Goal: Transaction & Acquisition: Purchase product/service

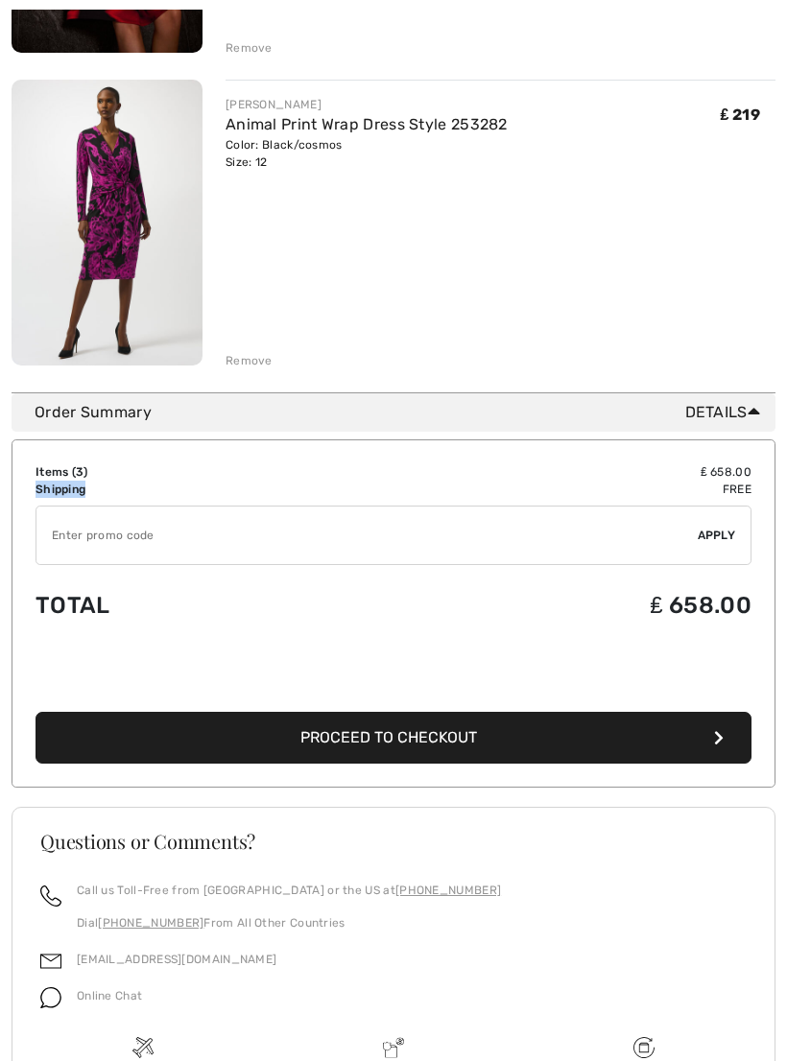
scroll to position [844, 0]
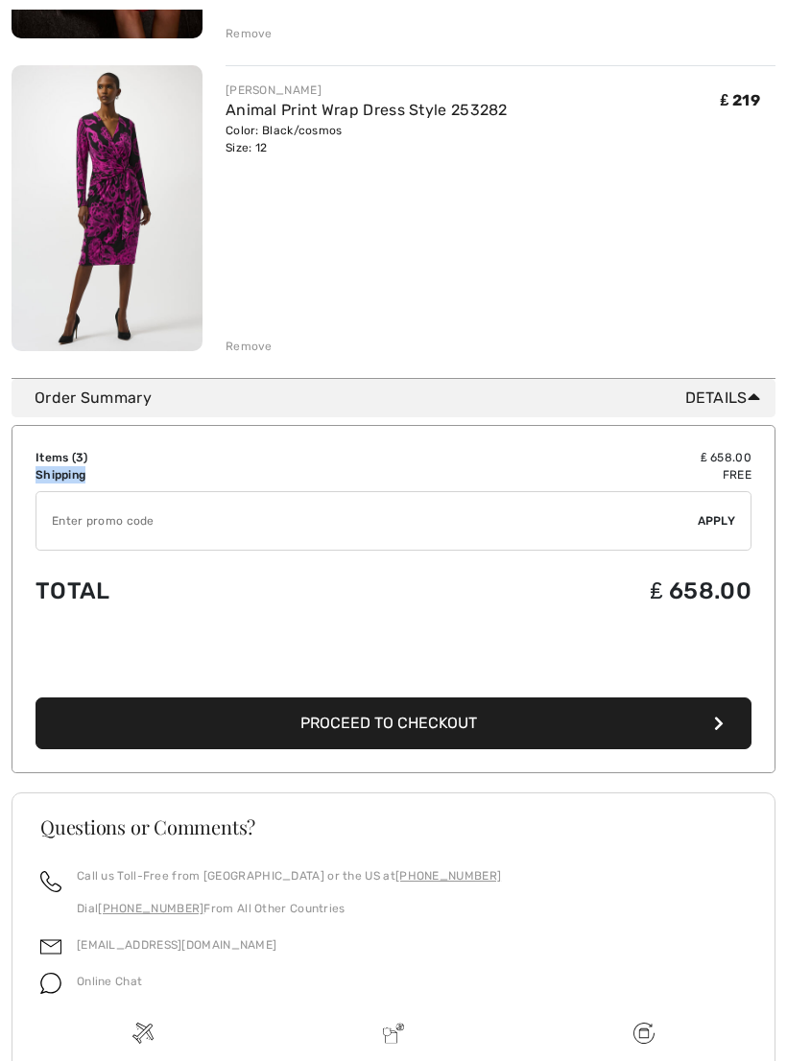
click at [495, 731] on button "Proceed to Checkout" at bounding box center [394, 725] width 716 height 52
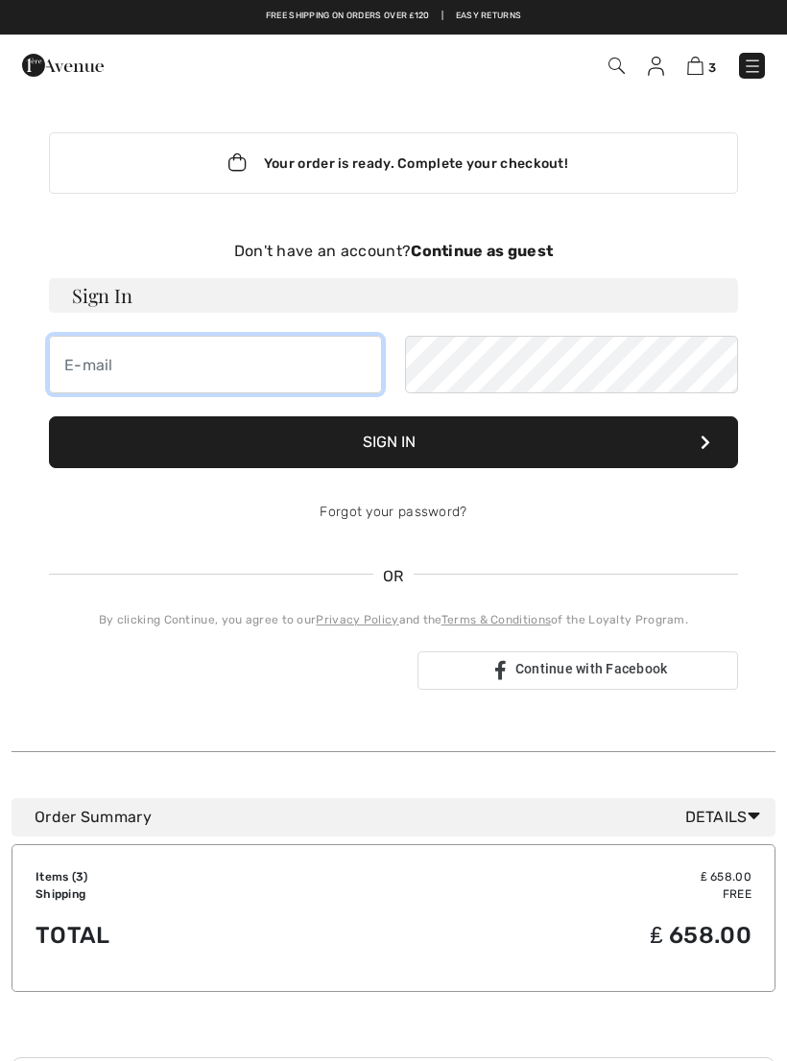
type input "[EMAIL_ADDRESS][DOMAIN_NAME]"
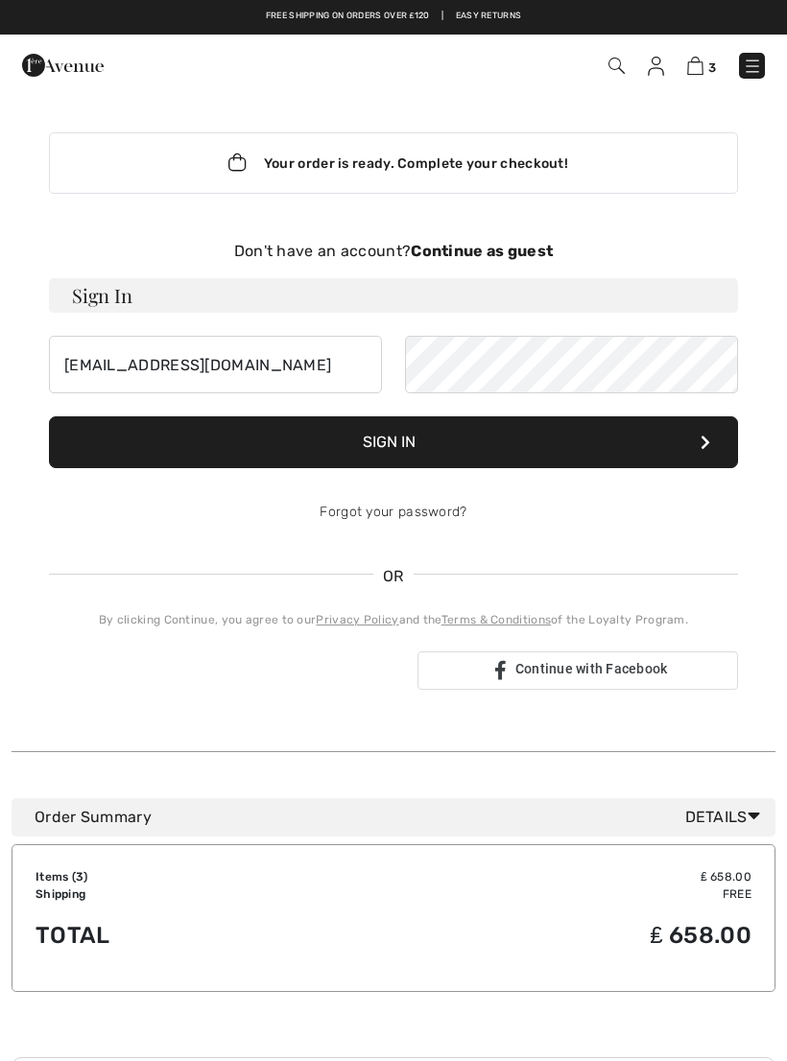
click at [393, 442] on button "Sign In" at bounding box center [393, 442] width 689 height 52
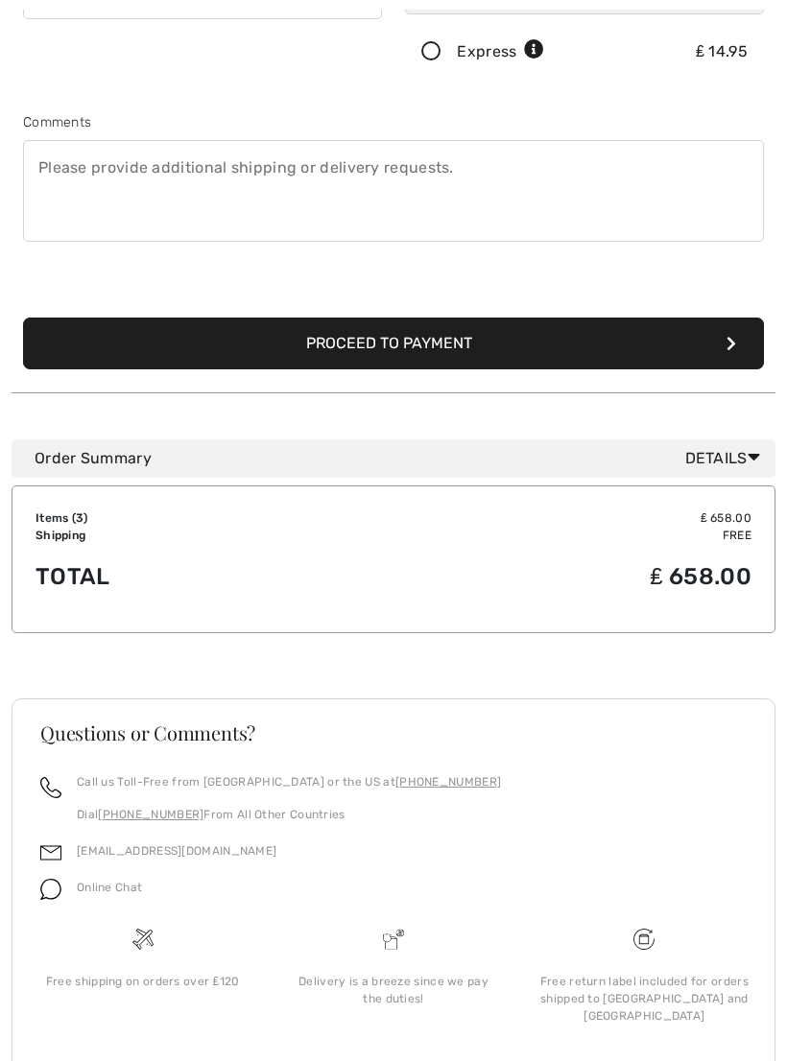
scroll to position [522, 0]
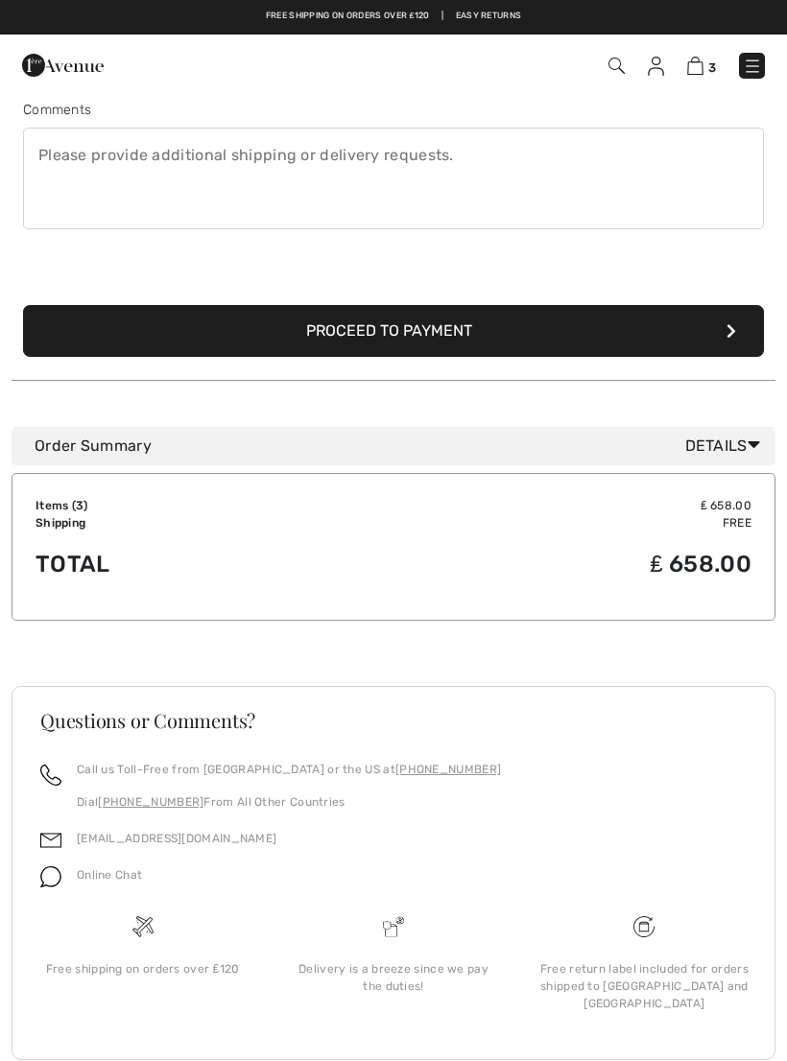
click at [484, 330] on button "Proceed to Payment" at bounding box center [393, 331] width 741 height 52
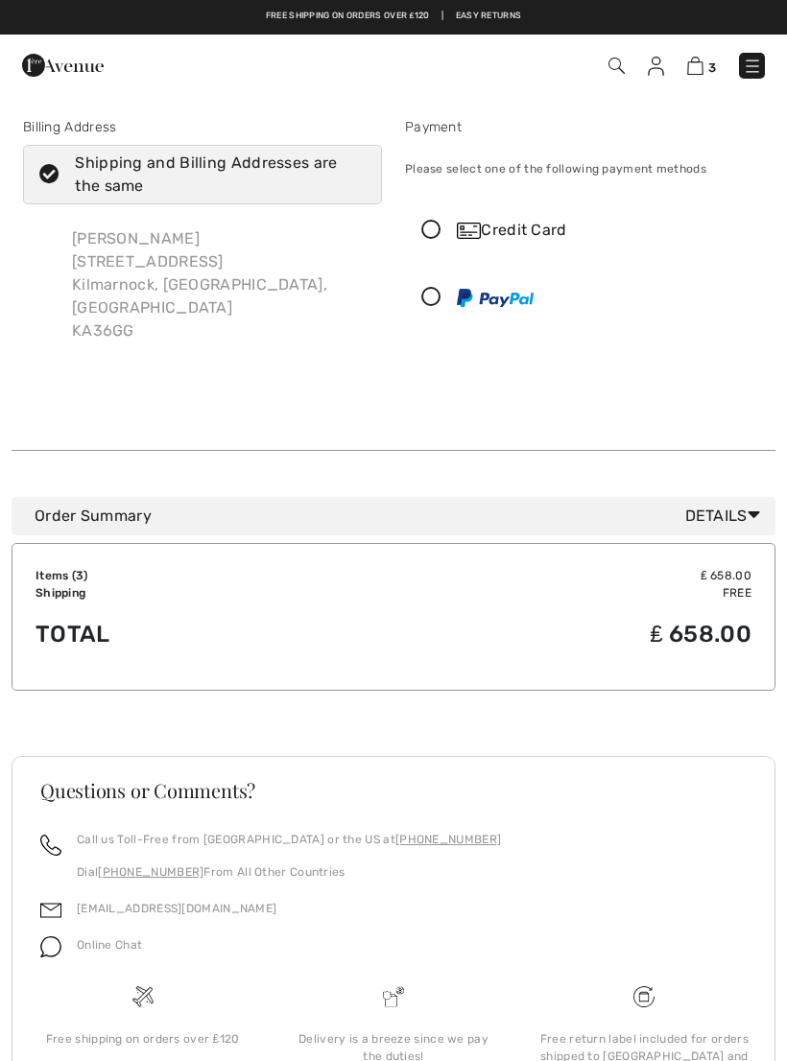
click at [436, 230] on icon at bounding box center [431, 231] width 51 height 20
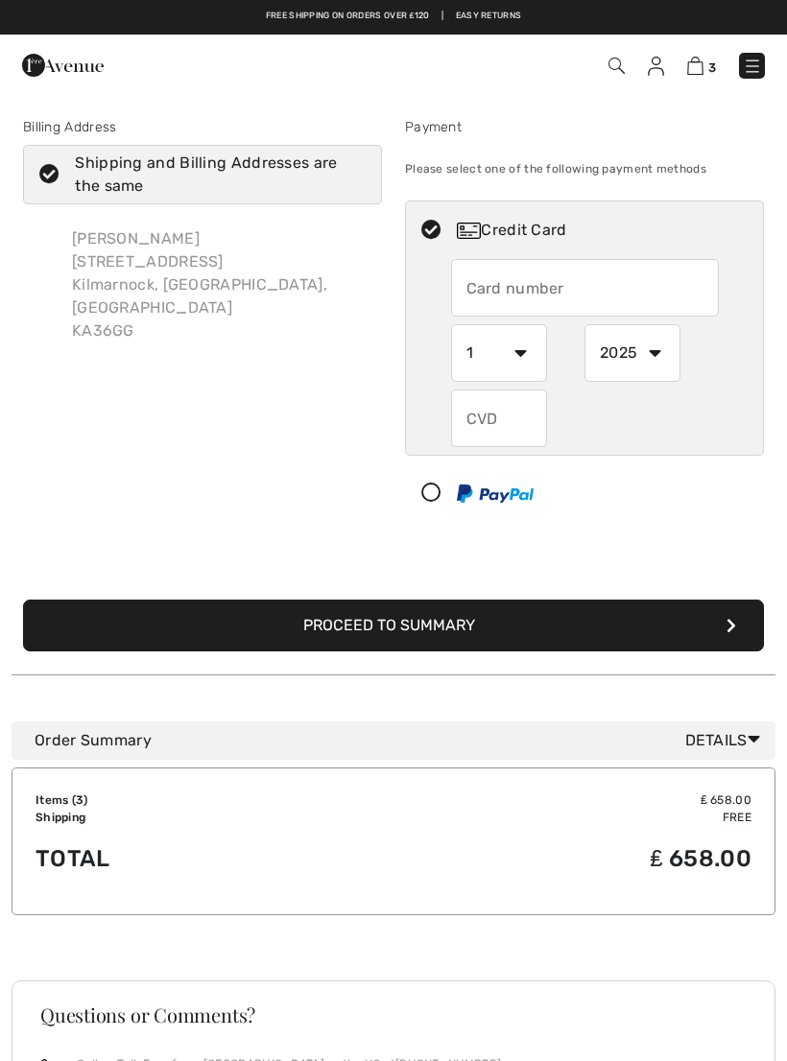
click at [509, 300] on input "text" at bounding box center [585, 288] width 268 height 58
type input "5299307932540360"
click at [533, 363] on select "1 2 3 4 5 6 7 8 9 10 11 12" at bounding box center [499, 353] width 96 height 58
select select "9"
click at [665, 363] on select "2025 2026 2027 2028 2029 2030 2031 2032 2033 2034 2035" at bounding box center [632, 353] width 96 height 58
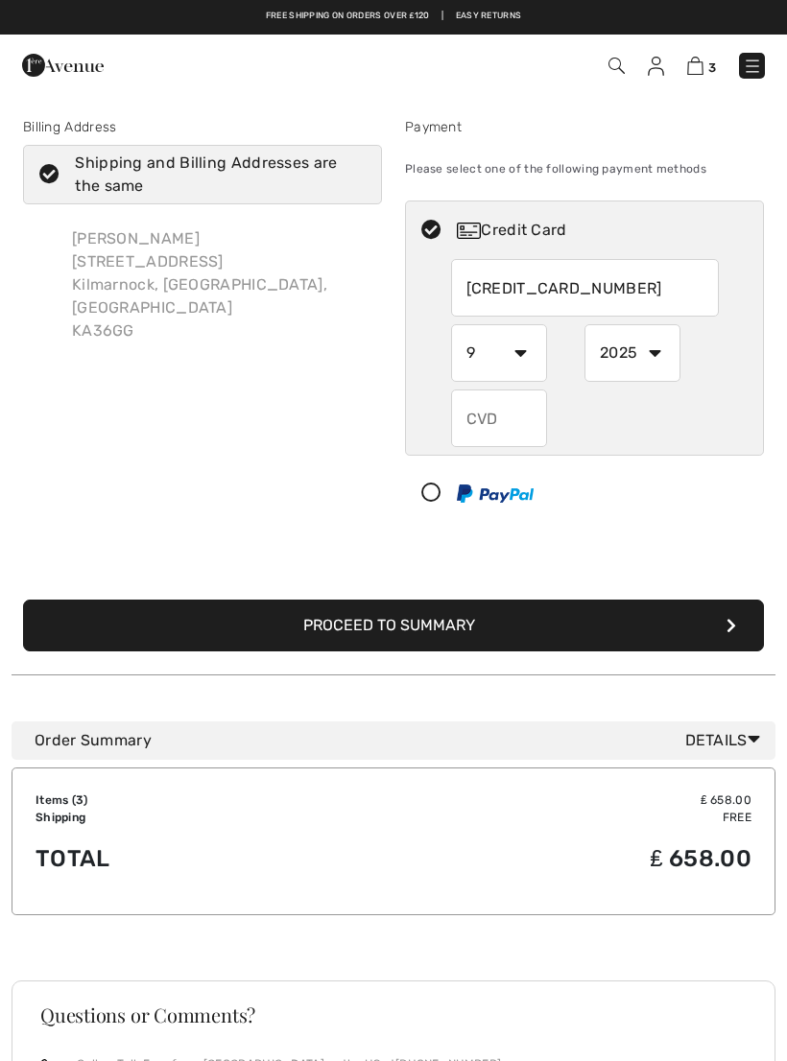
select select "2028"
click at [508, 432] on input "text" at bounding box center [499, 419] width 96 height 58
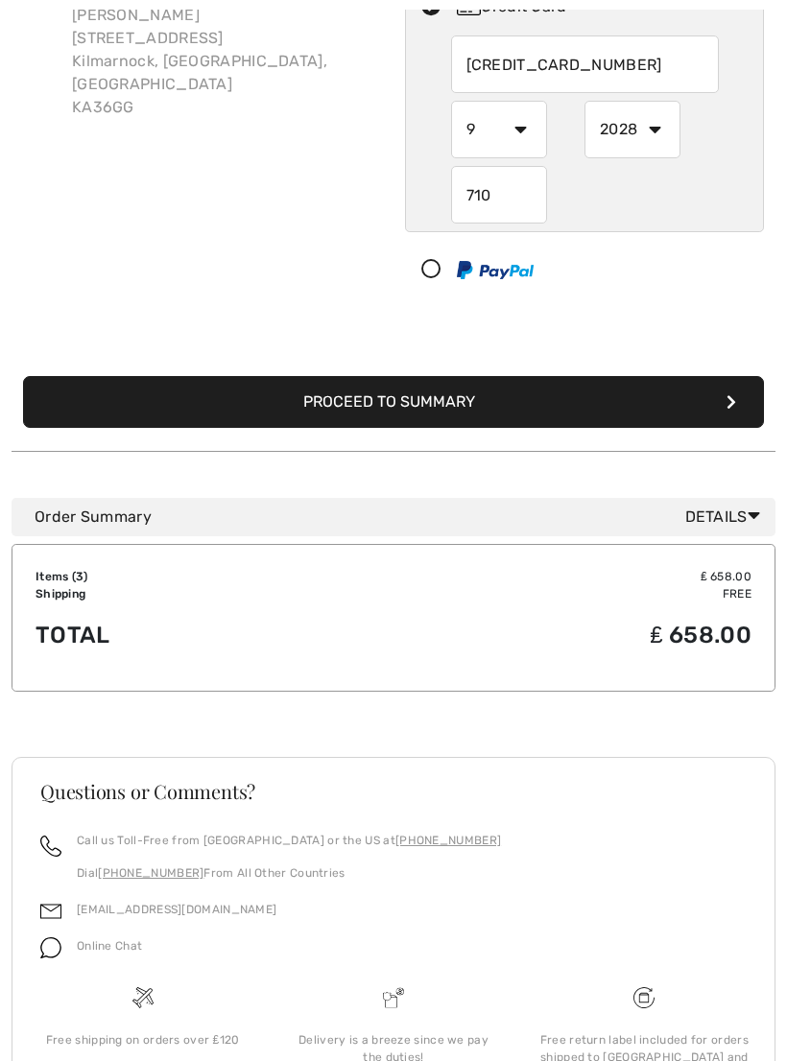
scroll to position [295, 0]
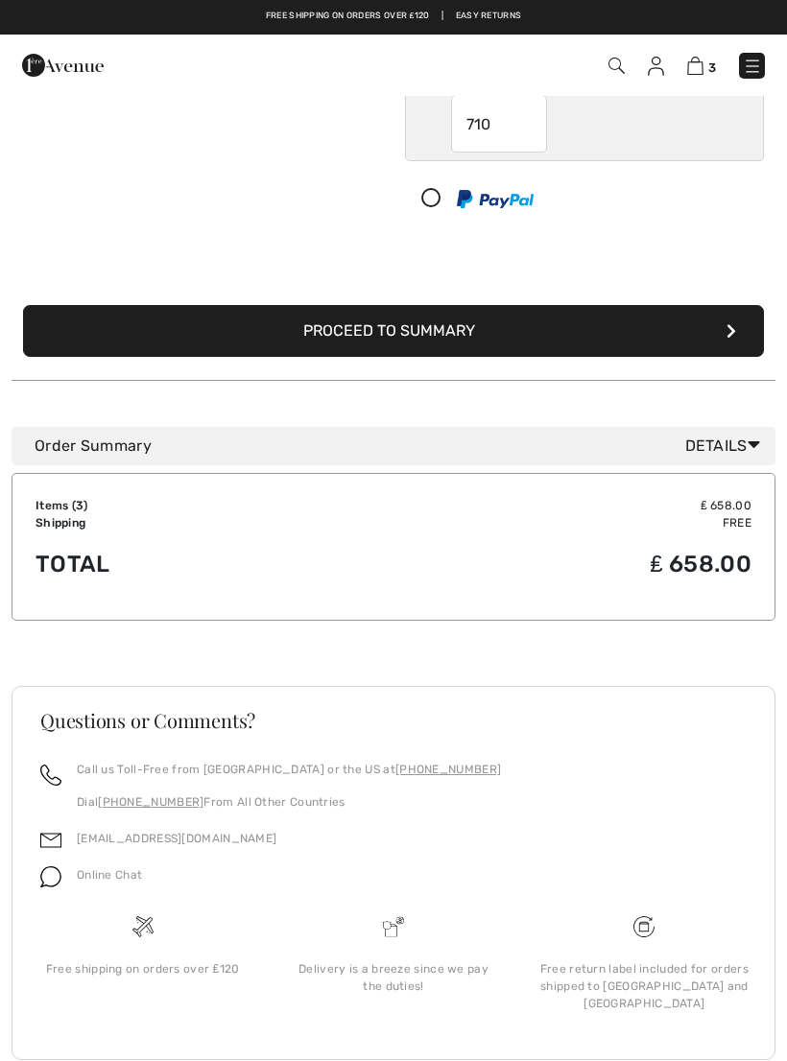
type input "710"
click at [706, 934] on div "Free return label included for orders shipped to [GEOGRAPHIC_DATA] and [GEOGRAP…" at bounding box center [644, 974] width 250 height 121
click at [426, 337] on button "Proceed to Summary" at bounding box center [393, 331] width 741 height 52
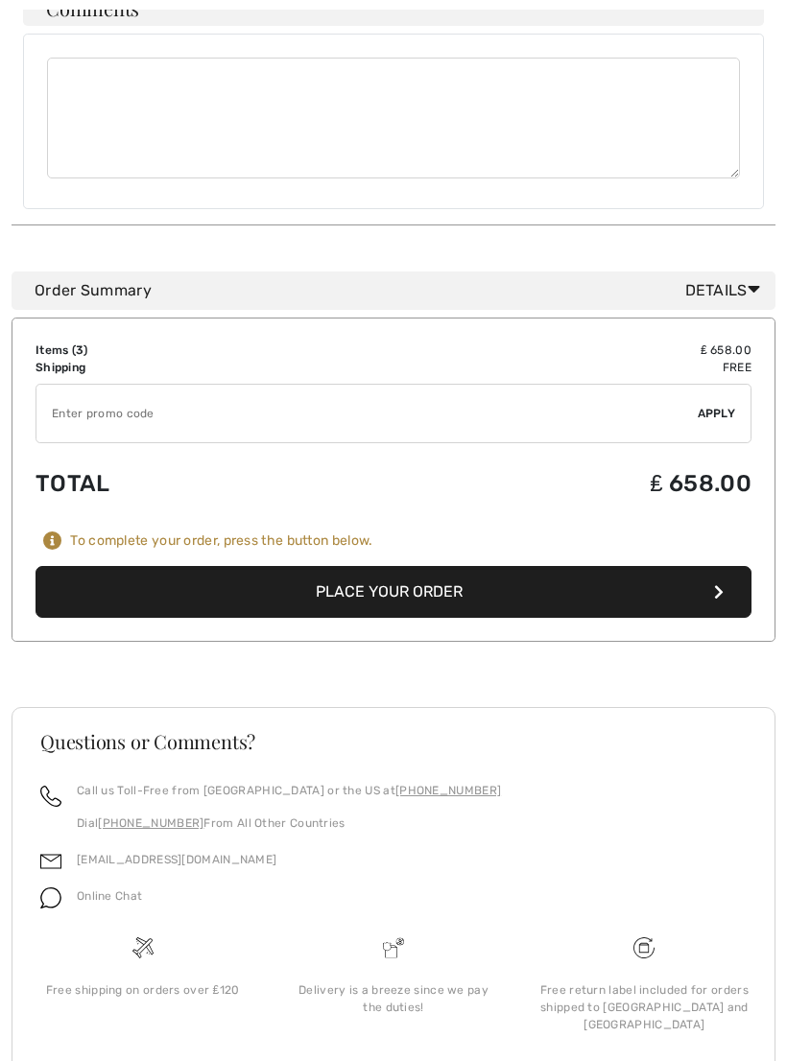
scroll to position [1163, 0]
click at [471, 575] on button "Place Your Order" at bounding box center [394, 592] width 716 height 52
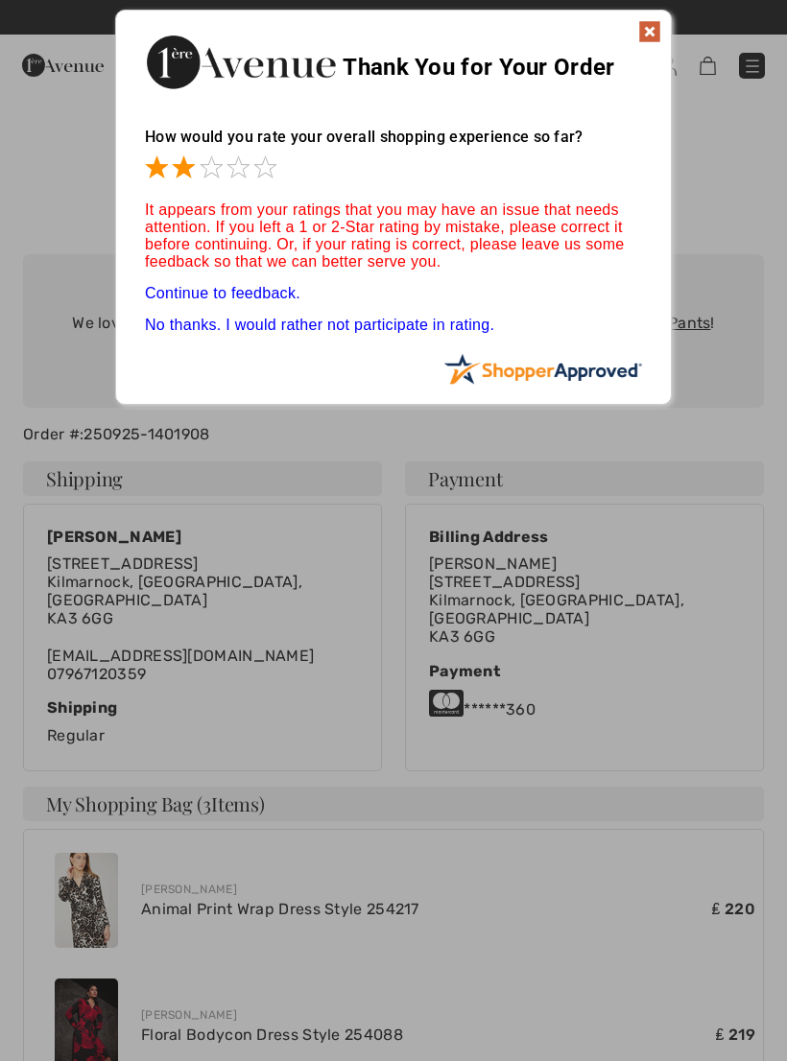
click at [187, 165] on span at bounding box center [183, 166] width 23 height 23
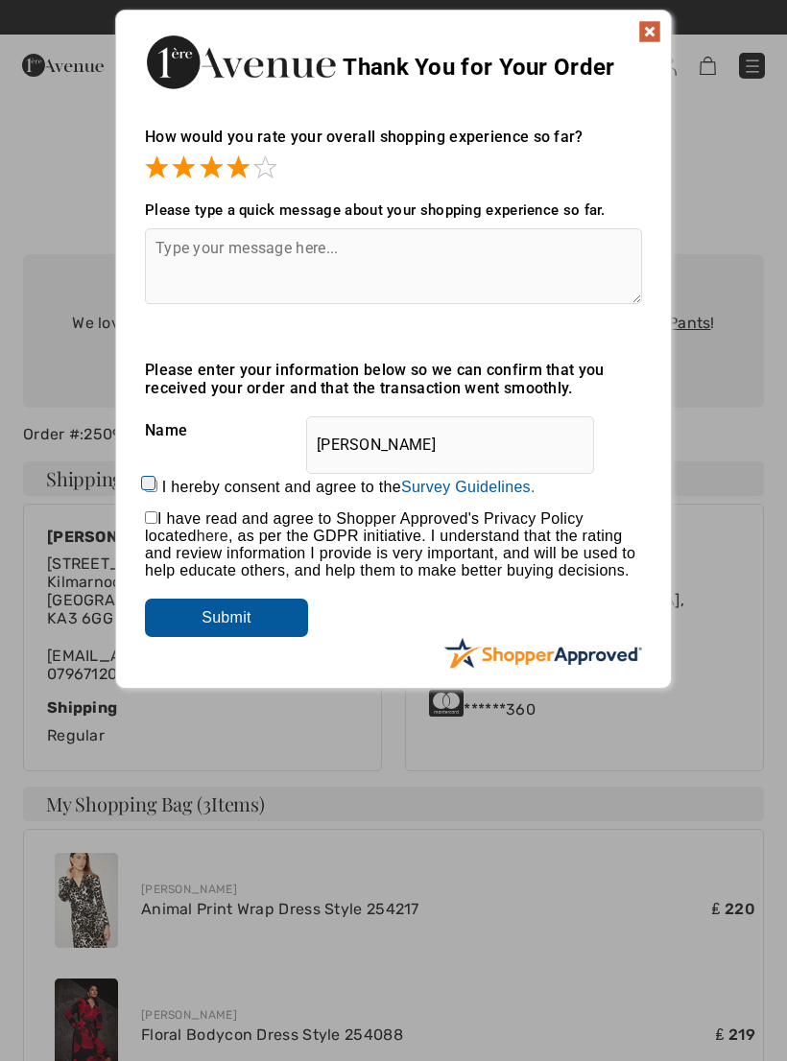
click at [236, 173] on span at bounding box center [237, 166] width 23 height 23
click at [274, 173] on span at bounding box center [264, 166] width 23 height 23
click at [648, 36] on img at bounding box center [649, 31] width 23 height 23
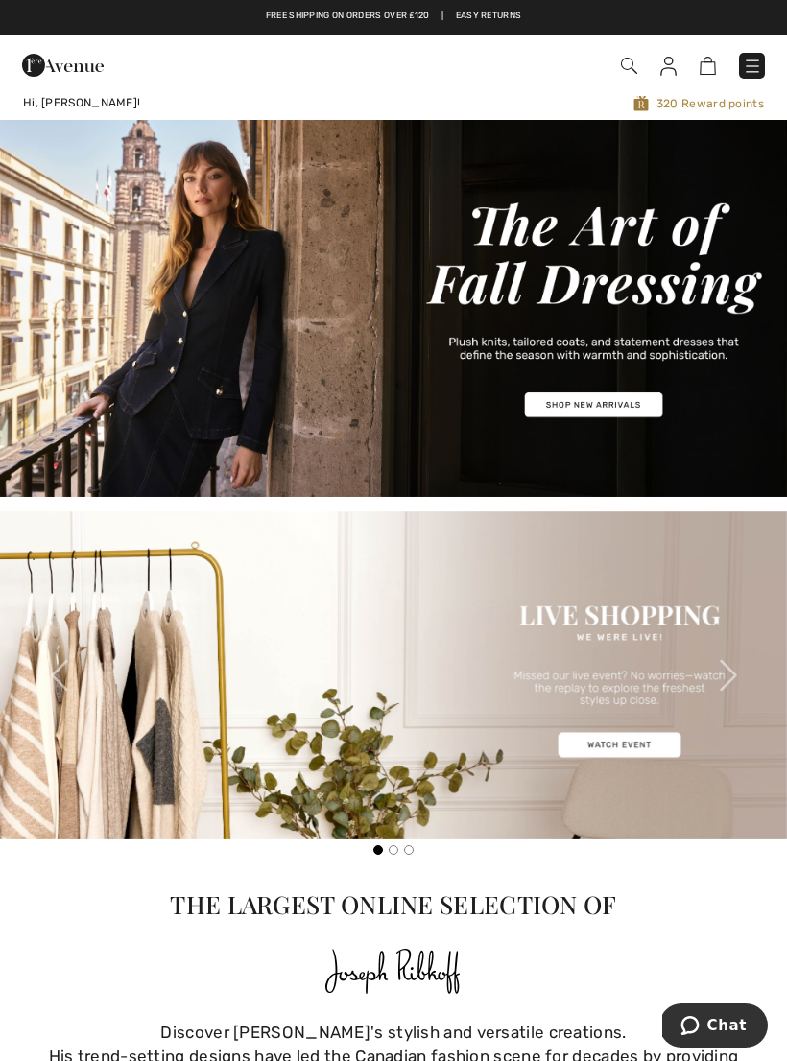
click at [756, 75] on img at bounding box center [752, 66] width 19 height 19
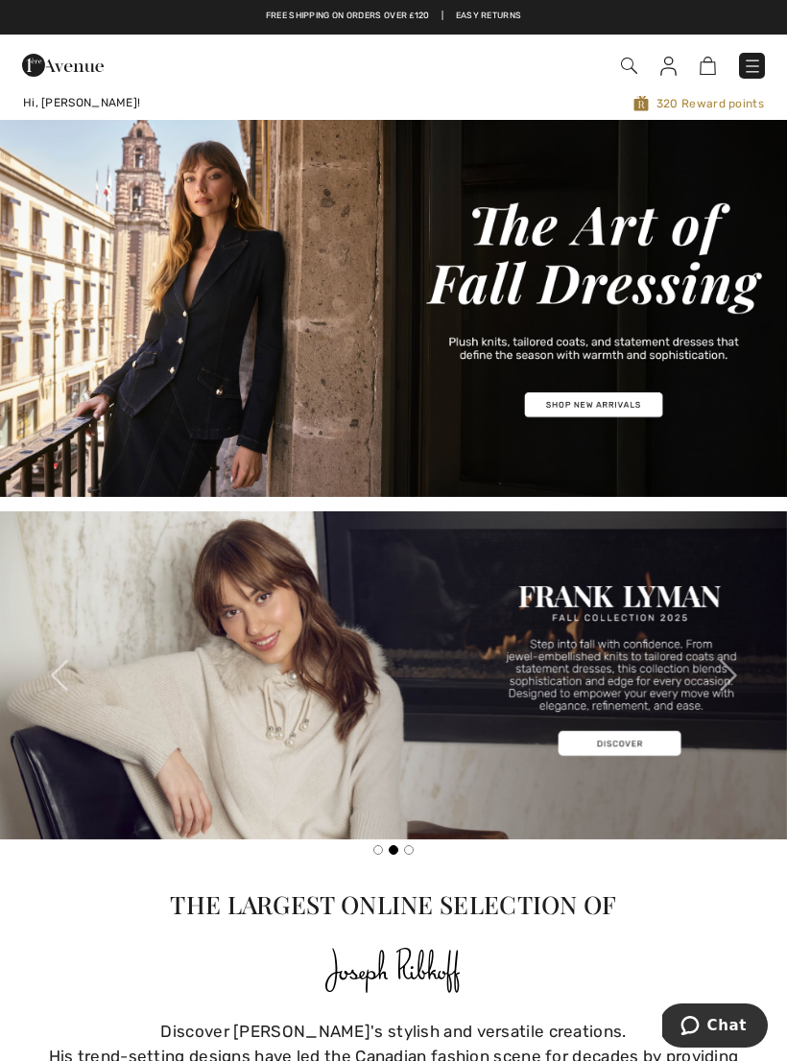
click at [672, 109] on span "320 Reward points" at bounding box center [552, 103] width 423 height 18
click at [748, 74] on img at bounding box center [752, 66] width 19 height 19
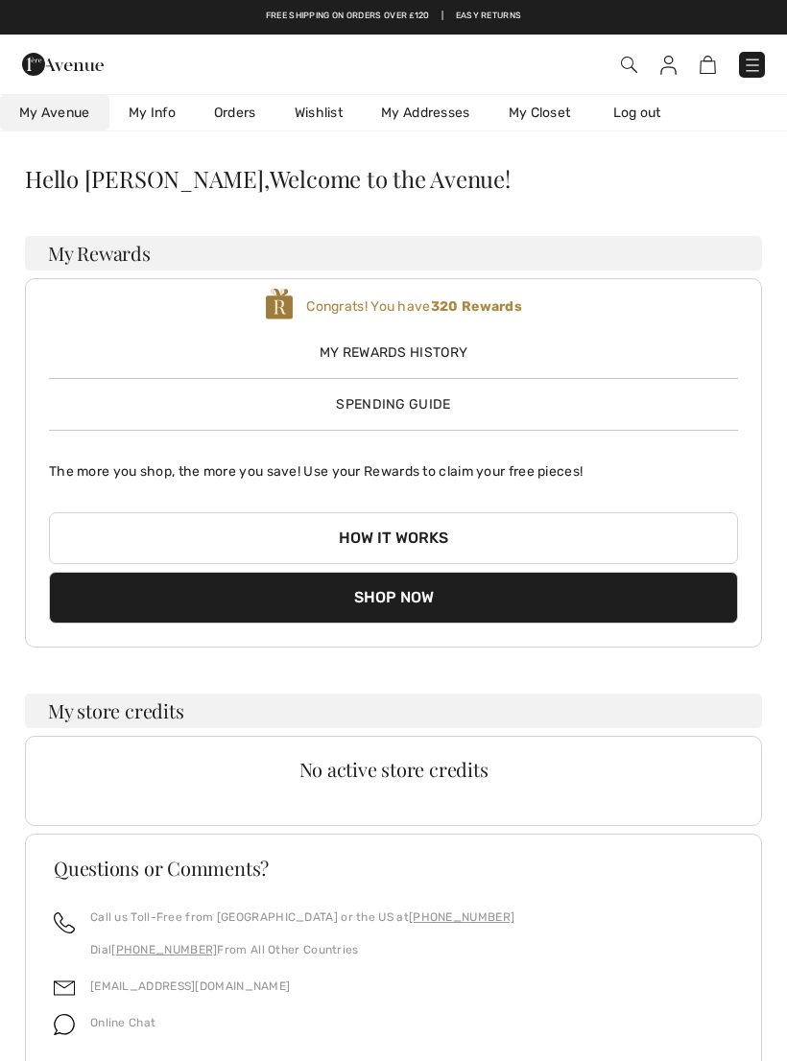
click at [454, 360] on span "My Rewards History" at bounding box center [393, 353] width 689 height 20
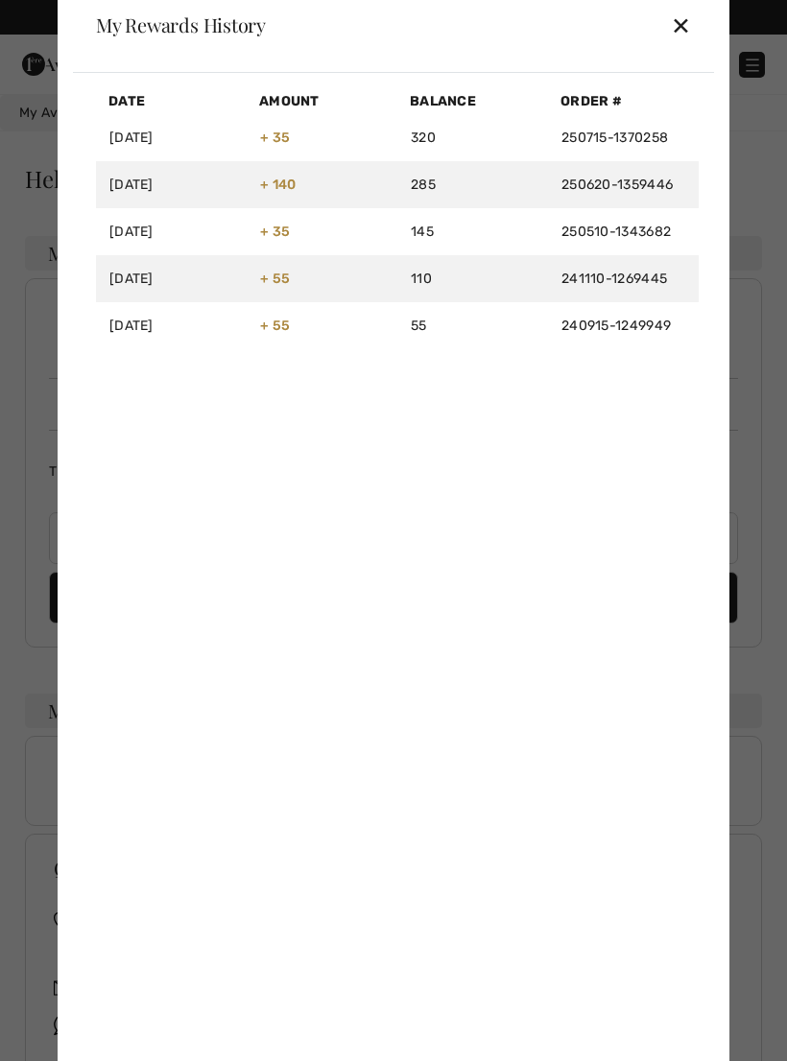
click at [678, 42] on div "✕" at bounding box center [681, 25] width 20 height 40
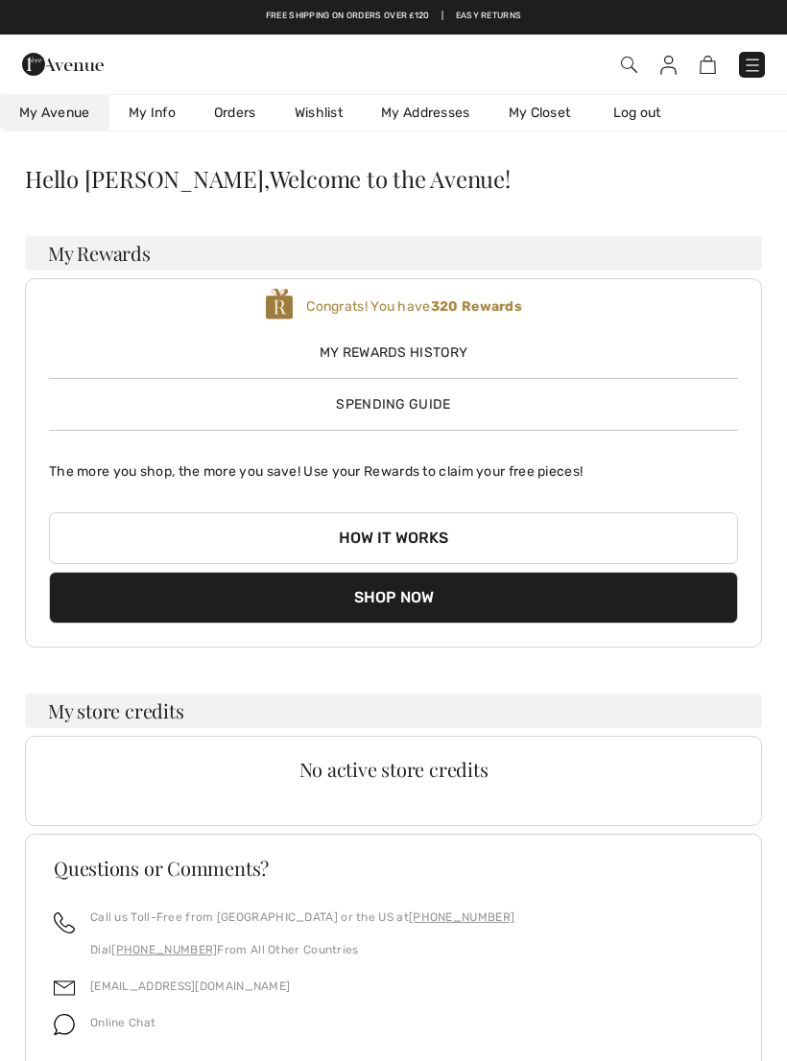
click at [480, 410] on div "My Rewards History Spending Guide" at bounding box center [393, 370] width 689 height 87
click at [449, 410] on span "Spending Guide" at bounding box center [393, 404] width 114 height 16
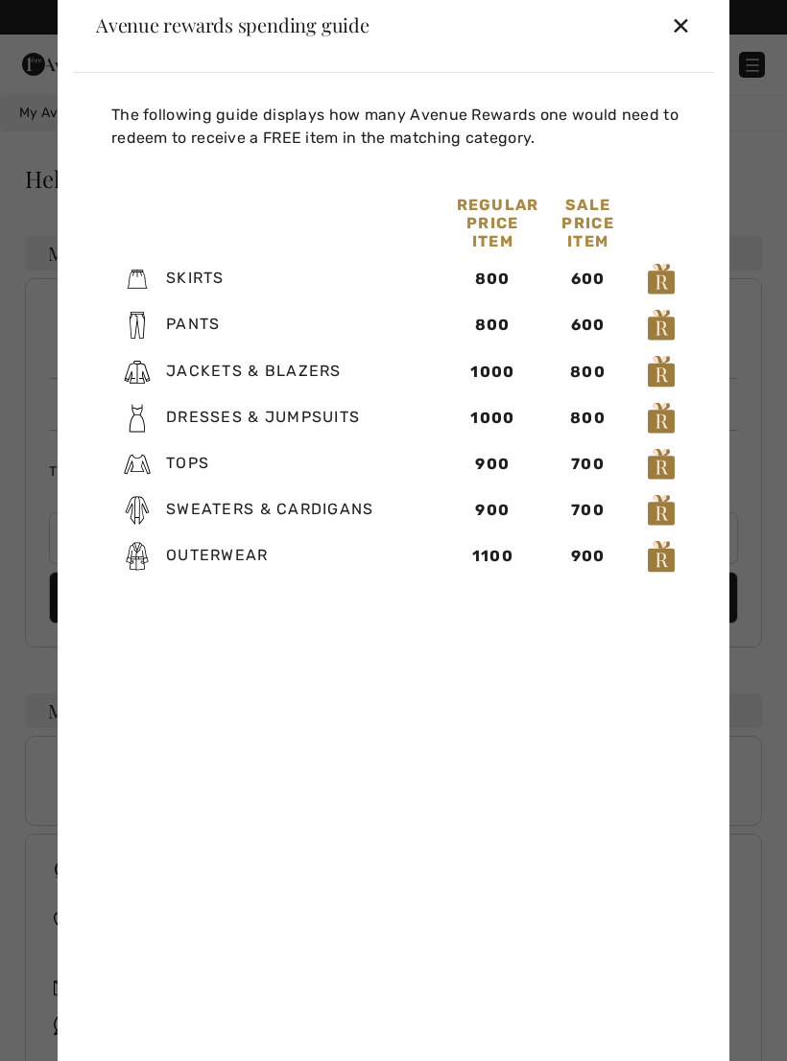
click at [689, 38] on div "✕" at bounding box center [681, 25] width 20 height 40
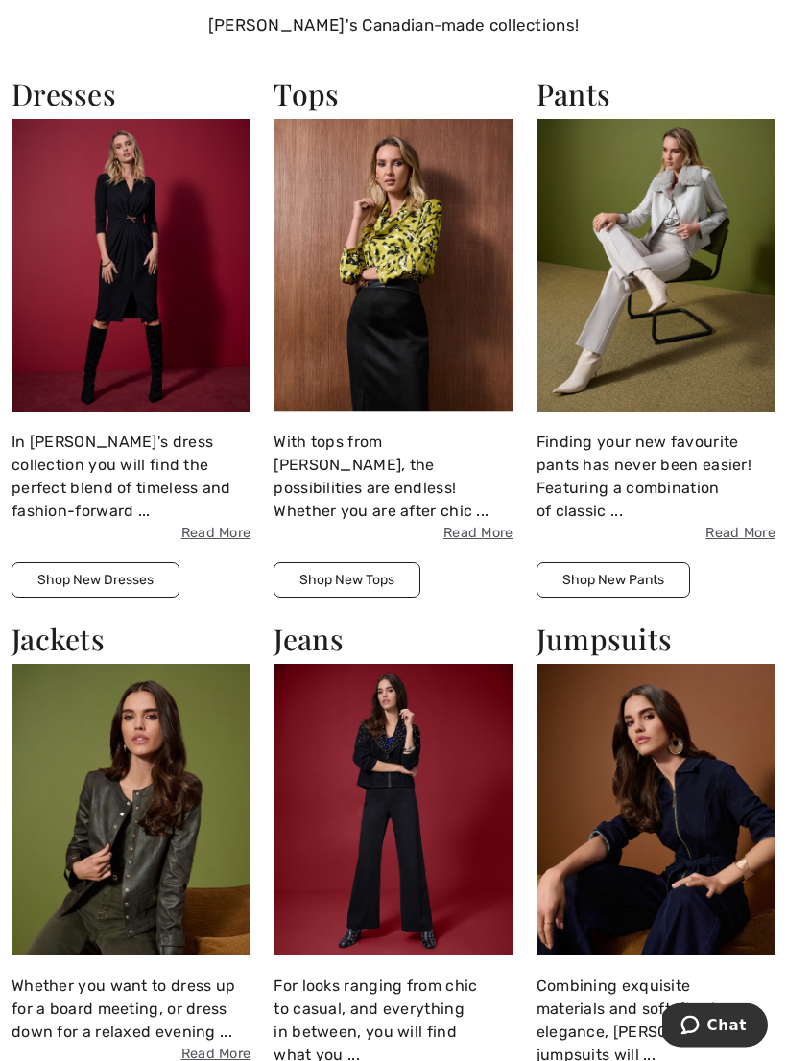
scroll to position [1104, 0]
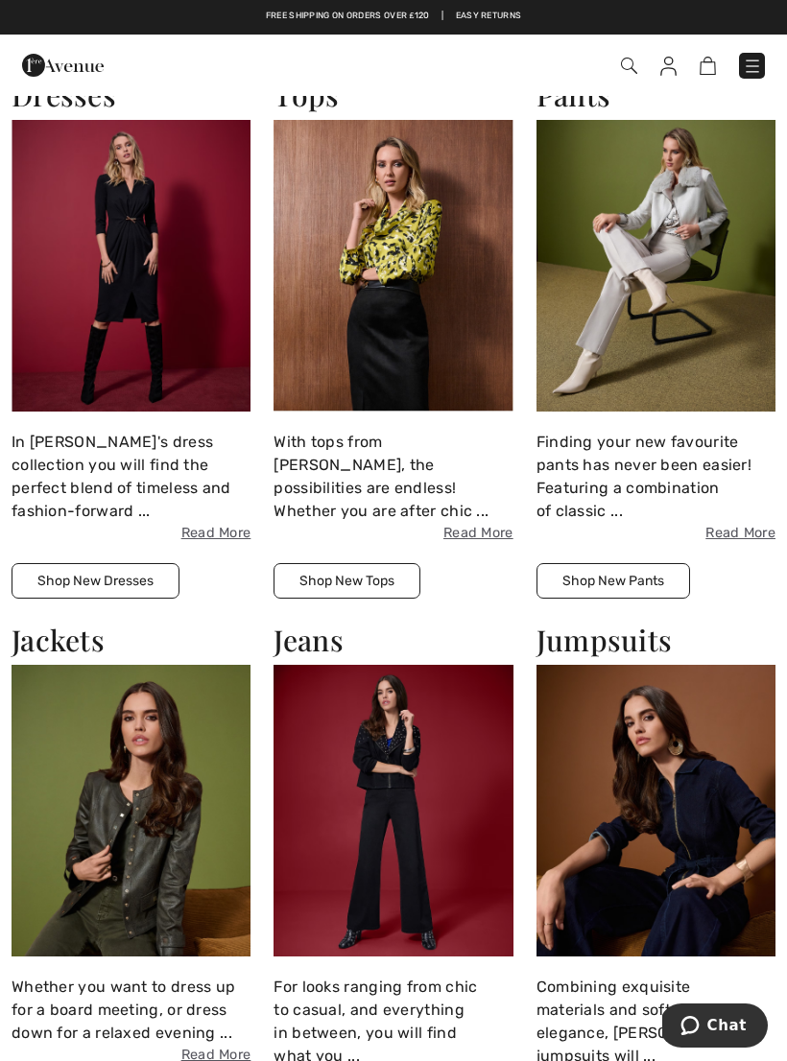
click at [139, 595] on button "Shop New Dresses" at bounding box center [96, 581] width 168 height 36
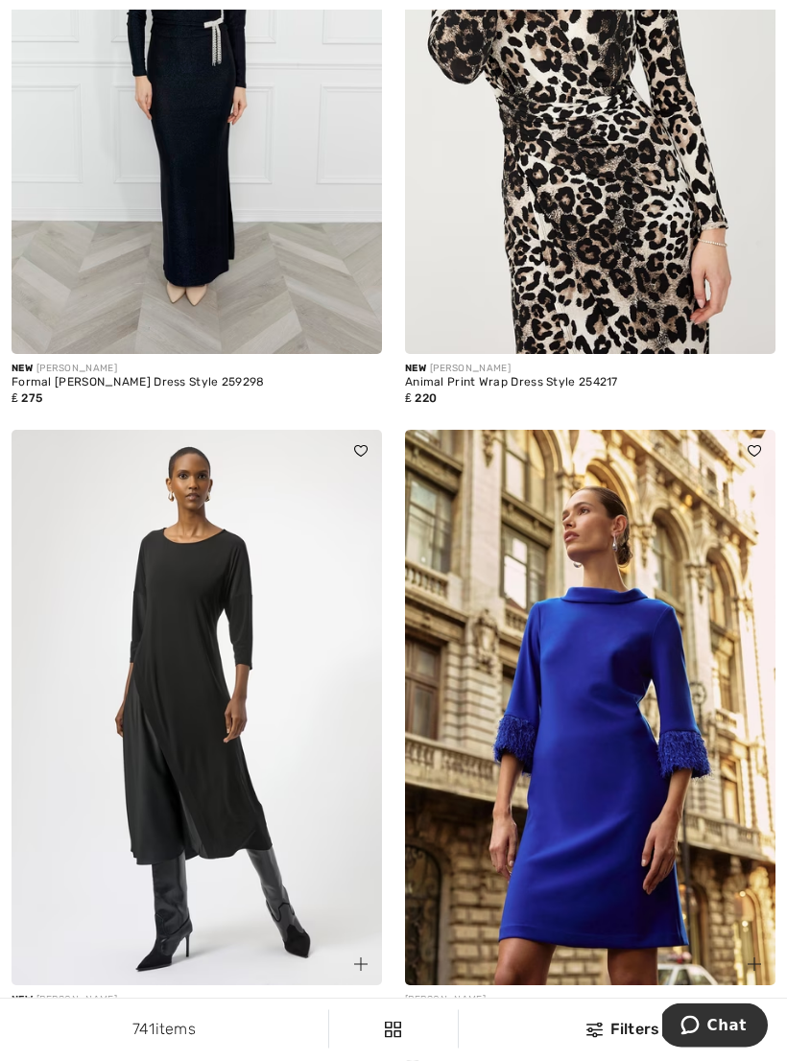
scroll to position [7055, 0]
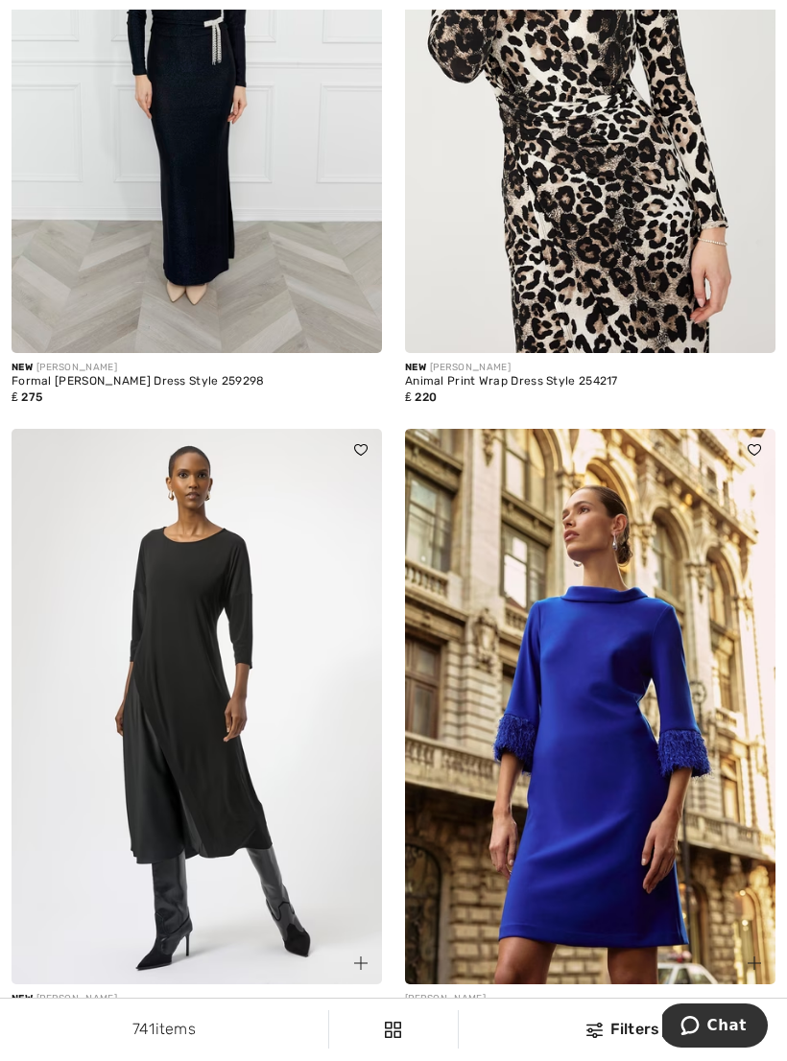
click at [674, 278] on img at bounding box center [590, 76] width 370 height 556
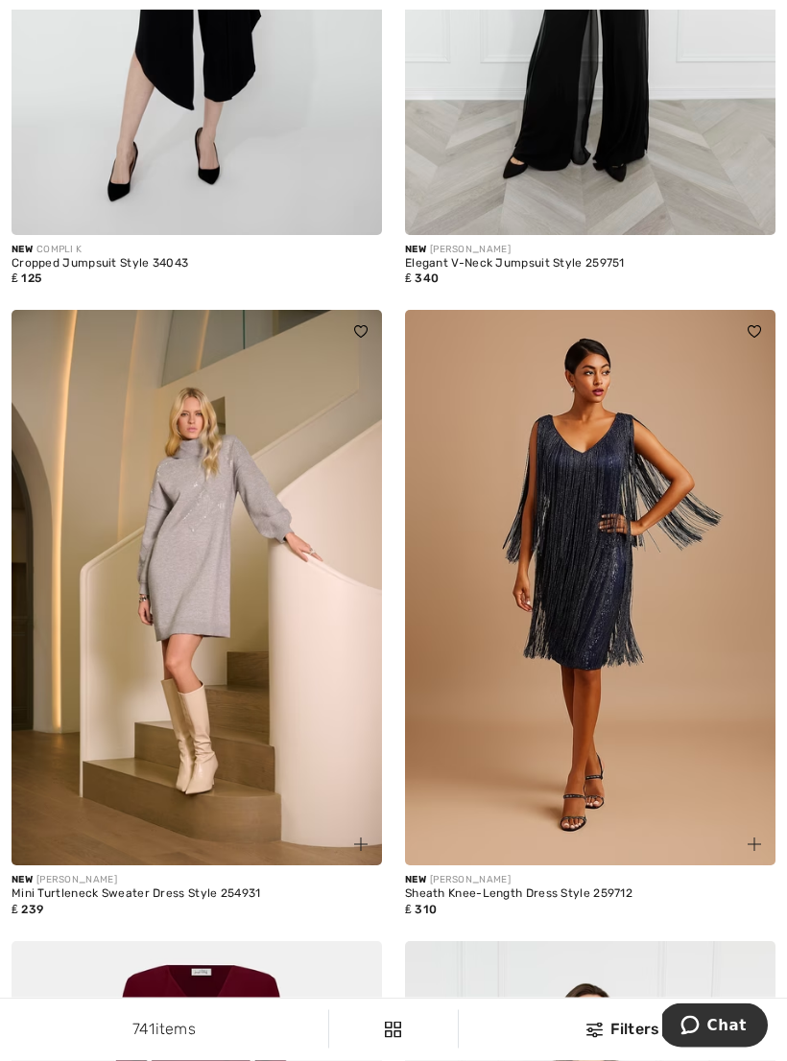
scroll to position [8698, 0]
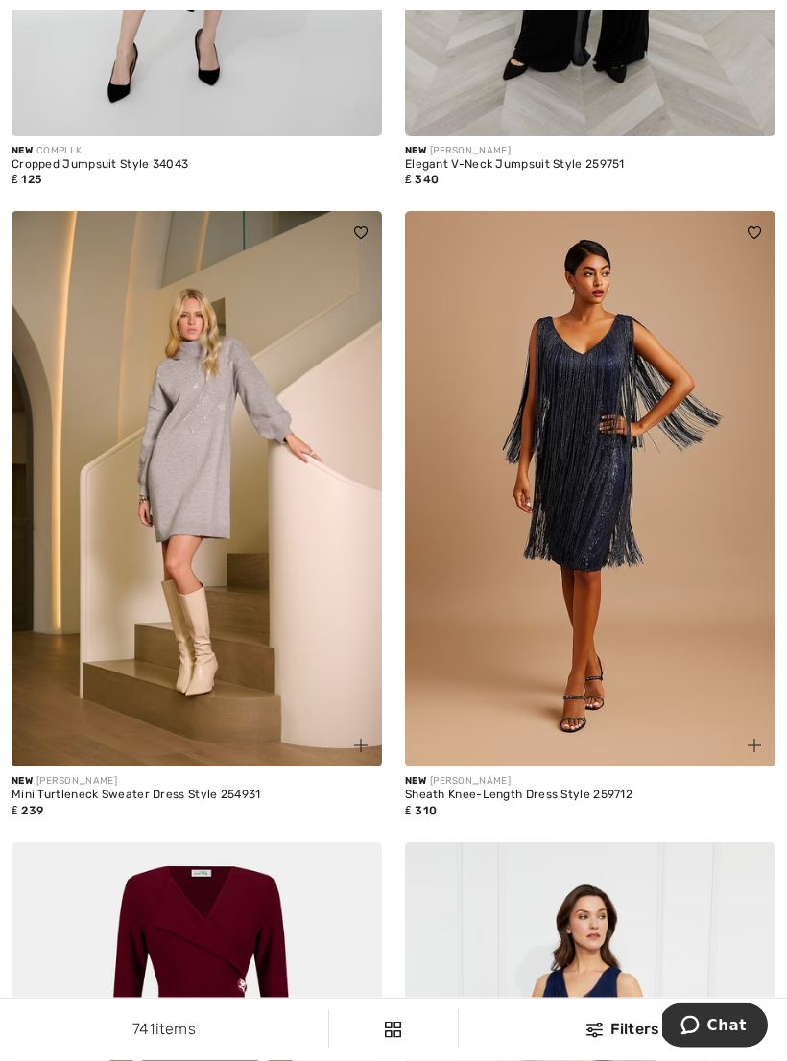
click at [642, 506] on img at bounding box center [590, 490] width 370 height 556
click at [641, 502] on img at bounding box center [590, 490] width 370 height 556
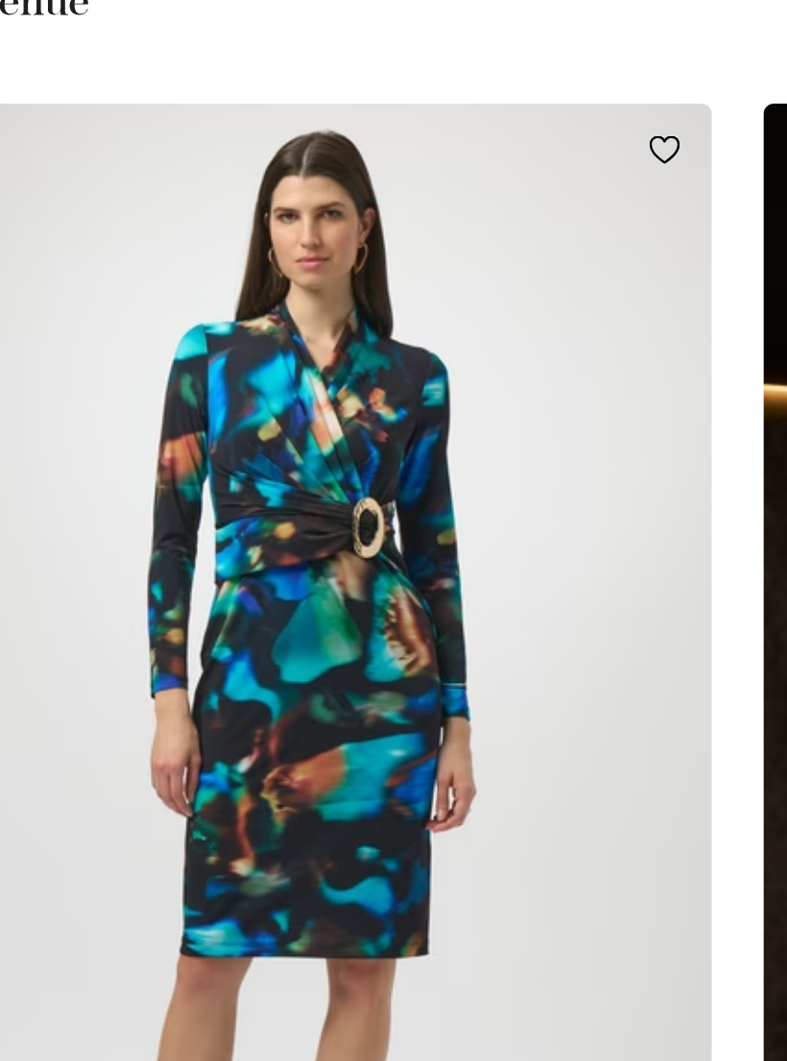
scroll to position [10530, 0]
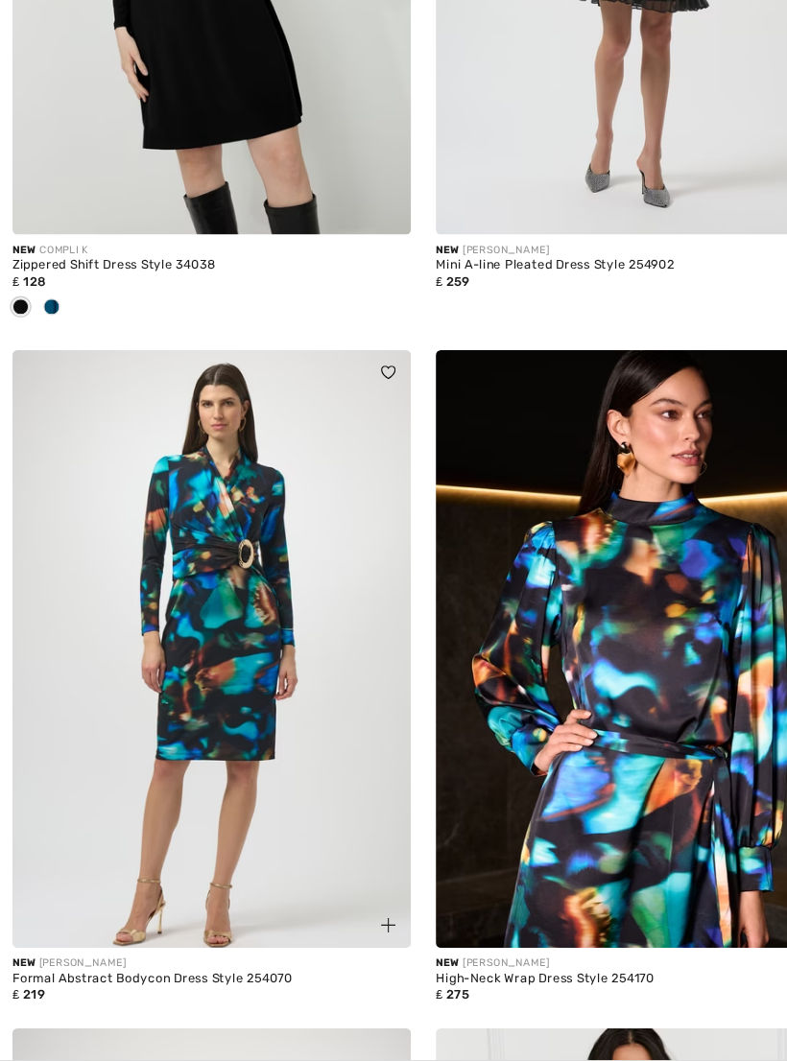
click at [286, 627] on img at bounding box center [197, 616] width 370 height 556
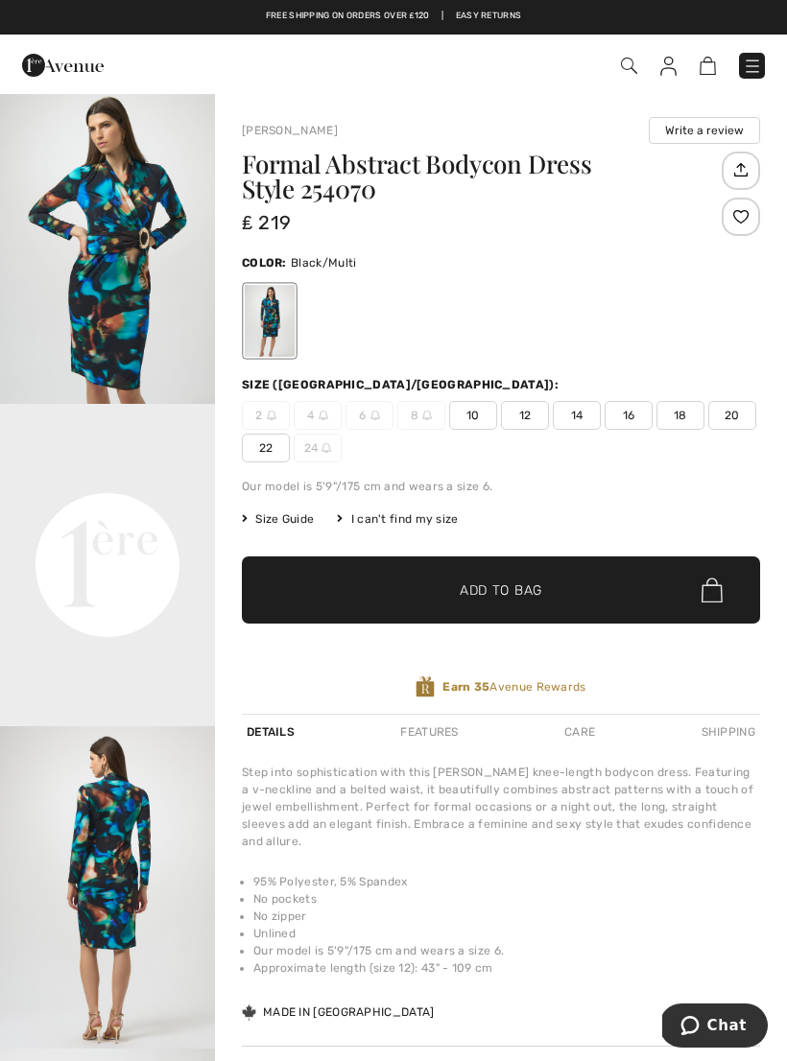
click at [212, 511] on video "Your browser does not support the video tag." at bounding box center [107, 457] width 215 height 107
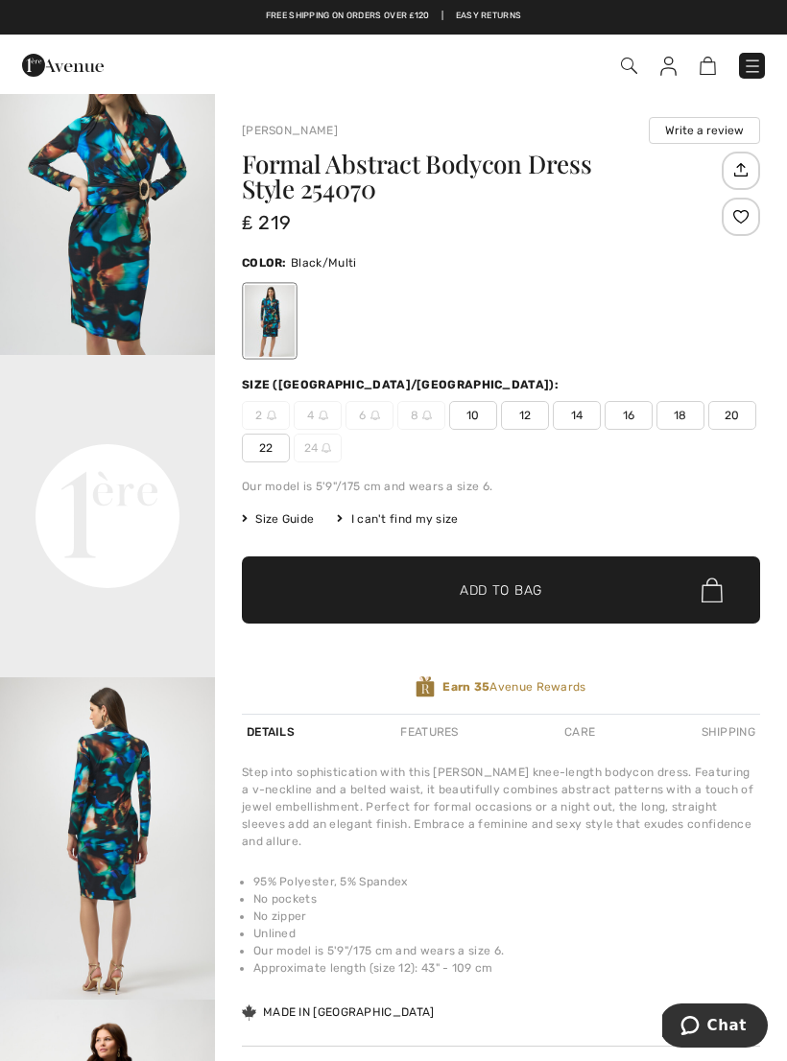
scroll to position [391, 0]
